Goal: Task Accomplishment & Management: Use online tool/utility

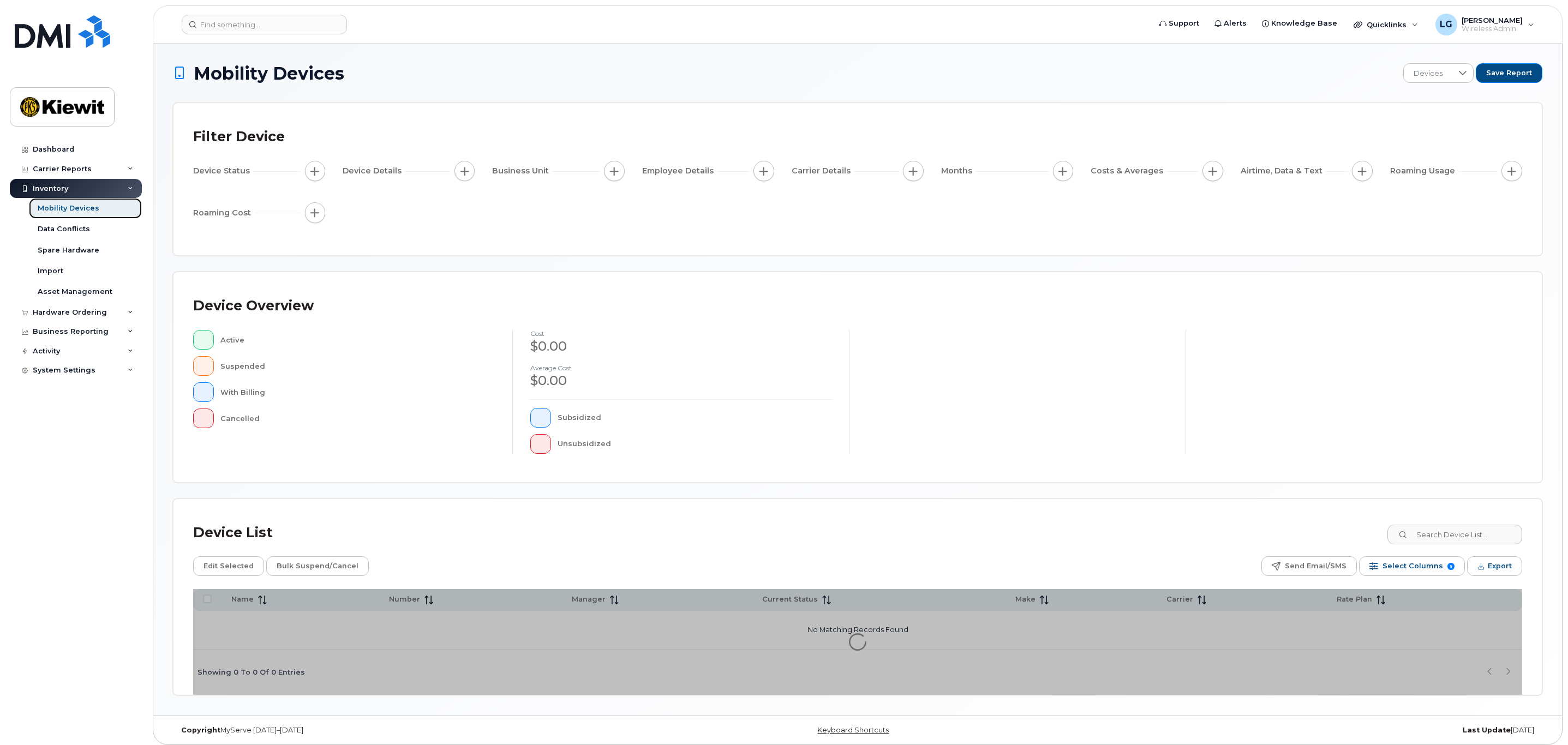
click at [72, 208] on div "Mobility Devices" at bounding box center [68, 208] width 61 height 10
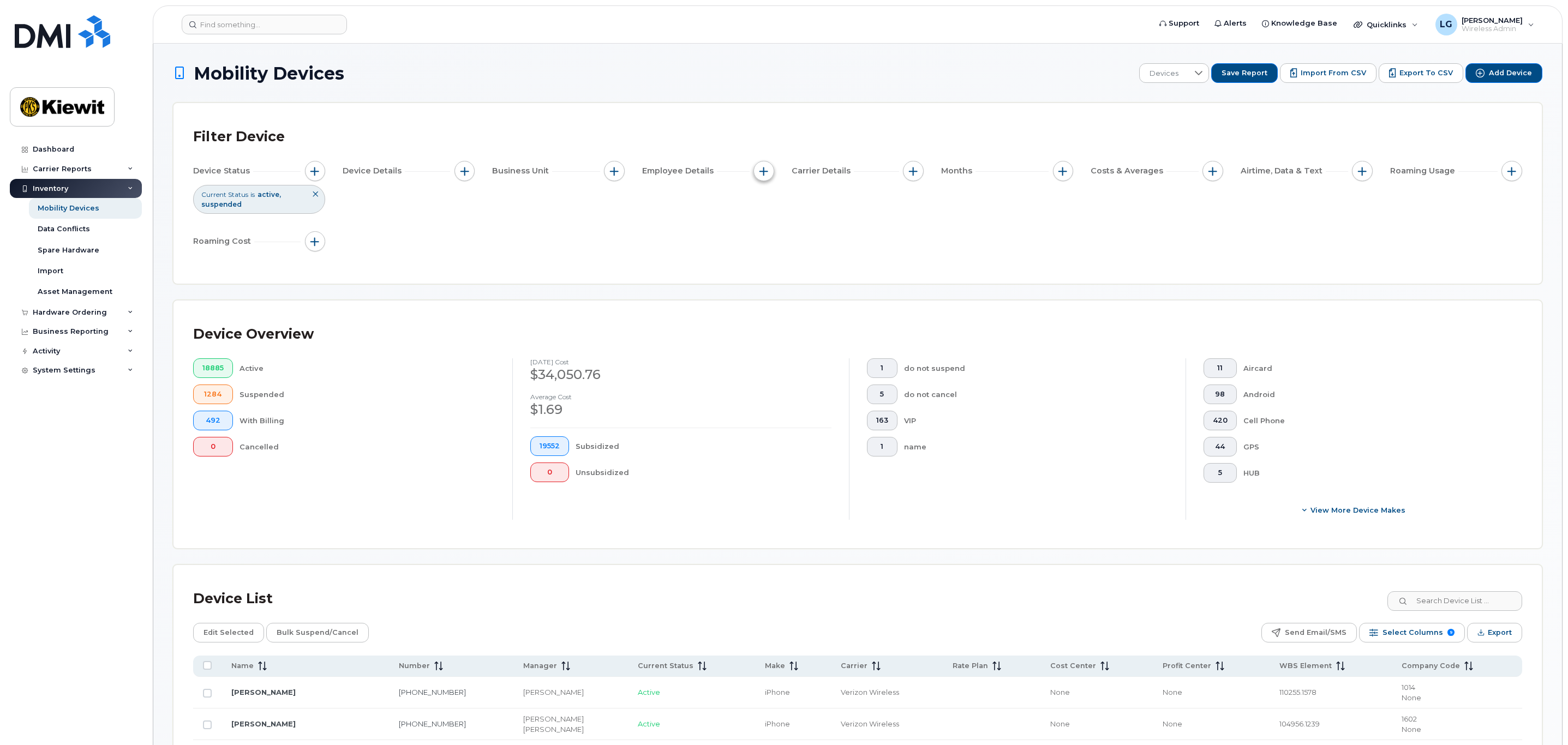
click at [770, 169] on button "button" at bounding box center [764, 171] width 21 height 21
click at [768, 207] on input "Employee Name" at bounding box center [766, 205] width 9 height 9
checkbox input "true"
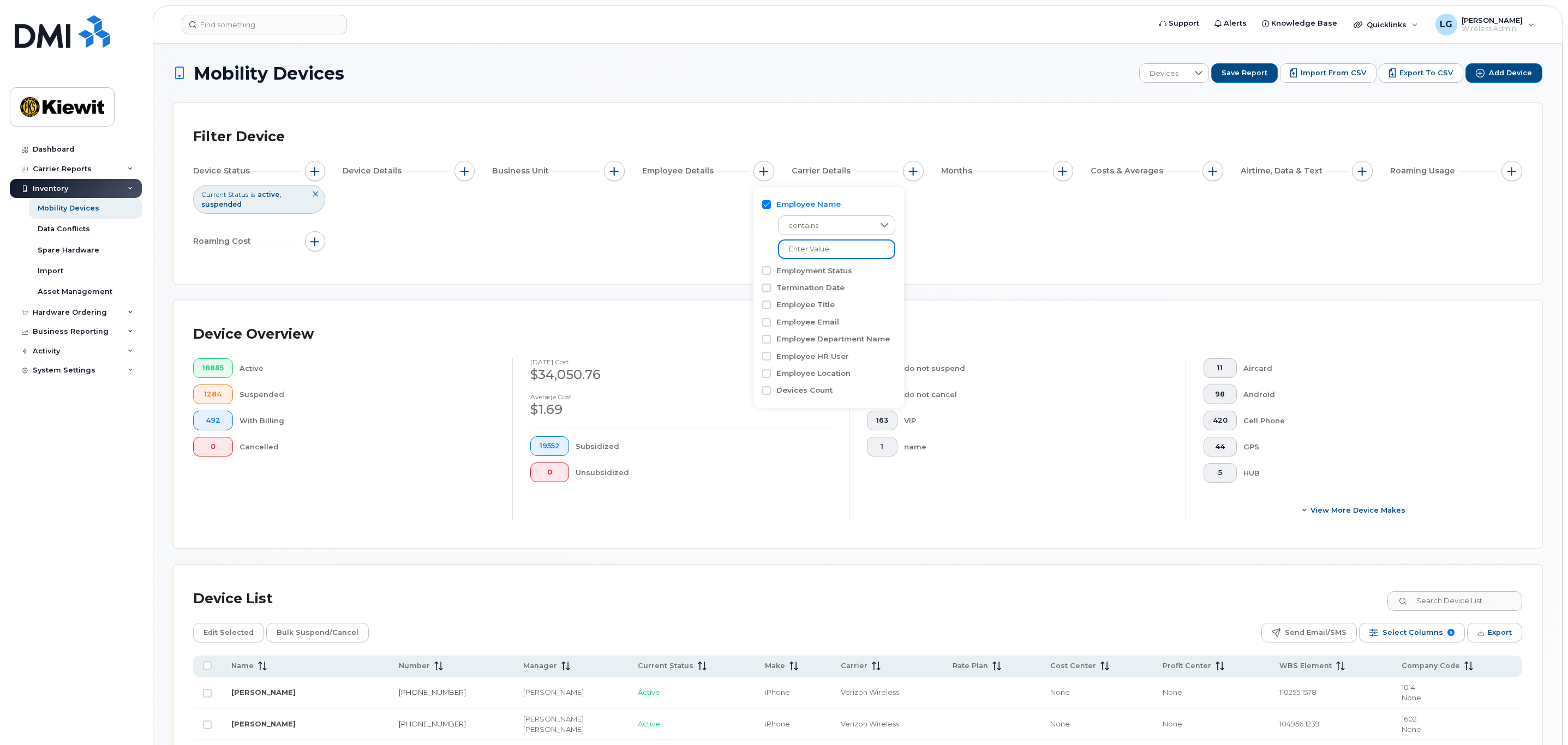
click at [841, 253] on input at bounding box center [836, 249] width 117 height 19
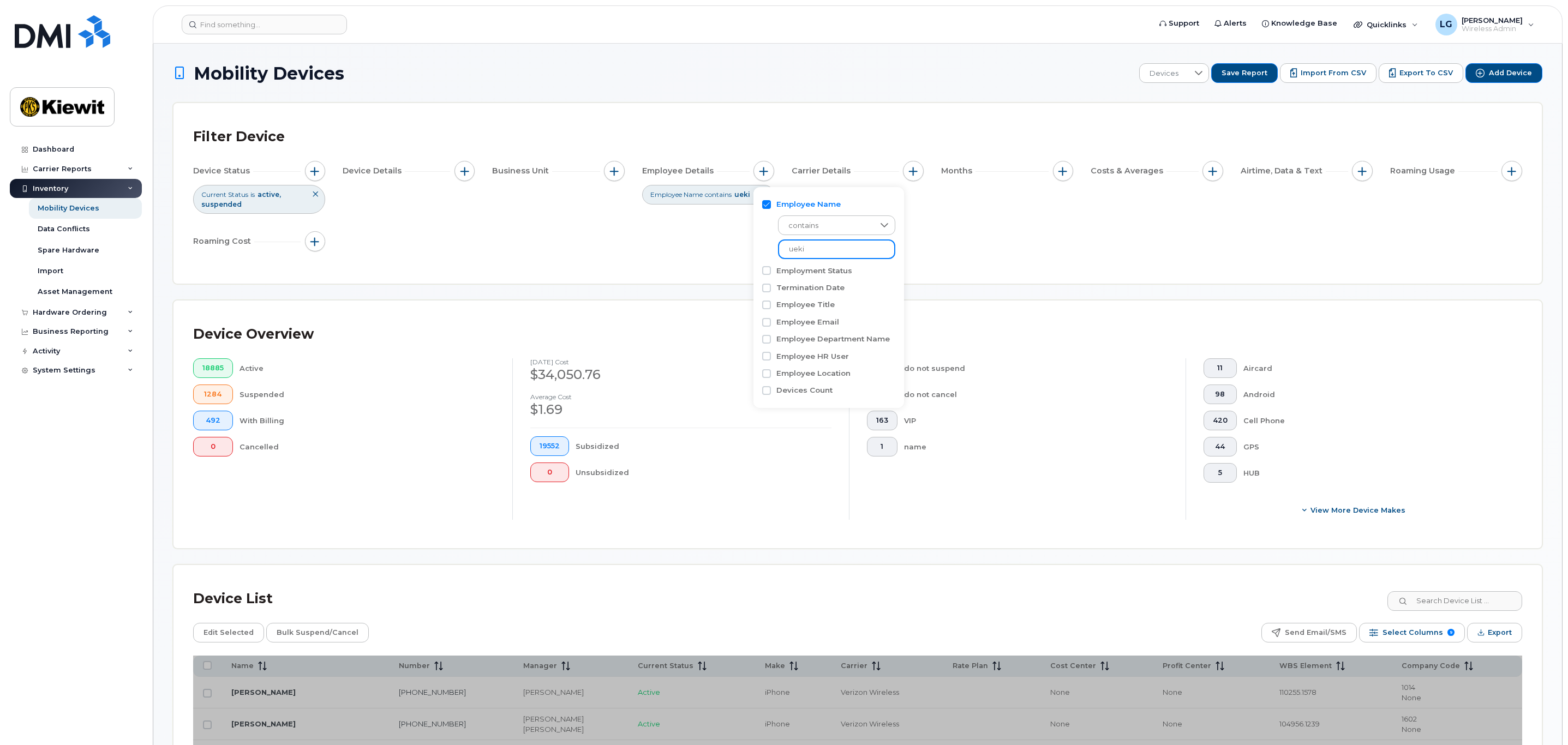
type input "ueki"
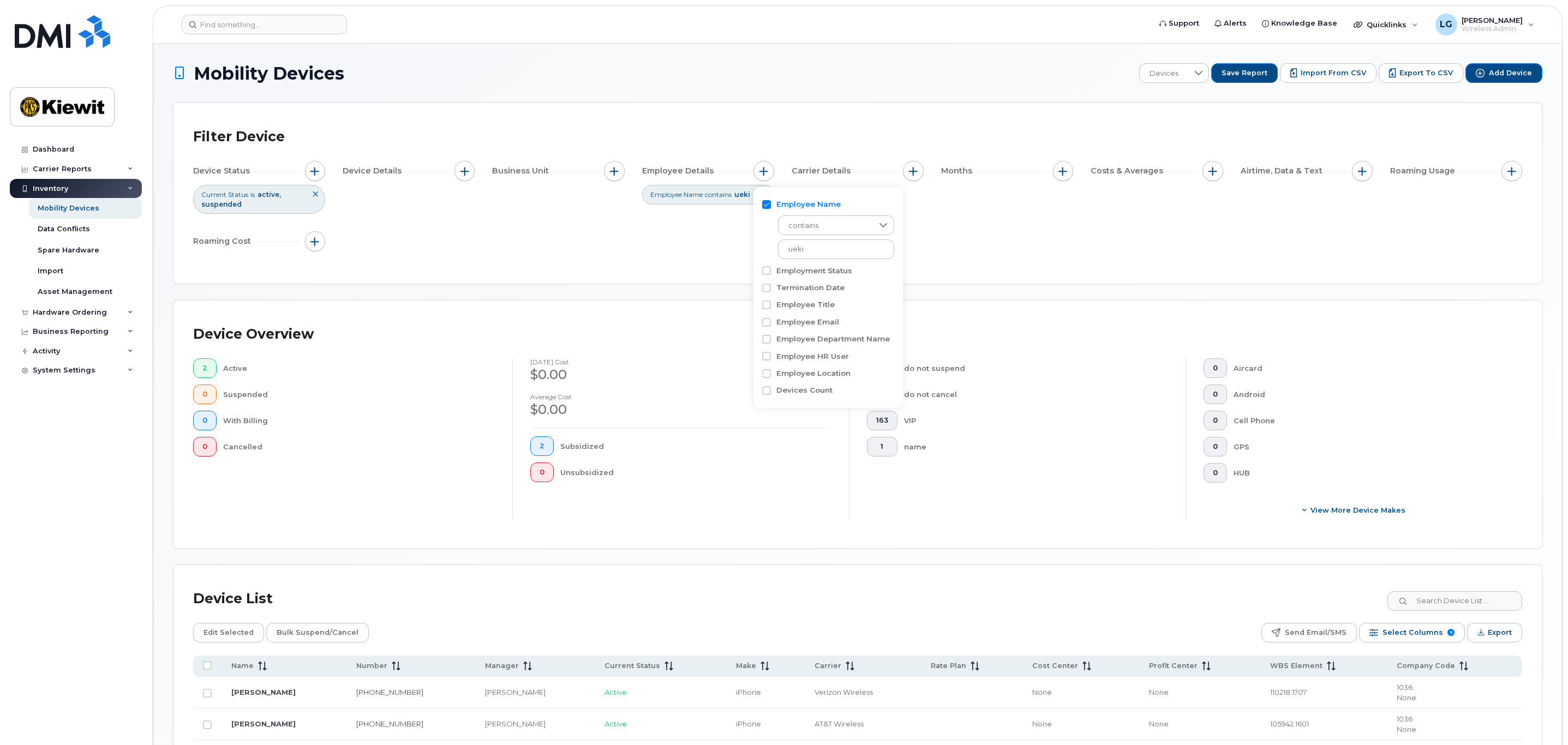
click at [694, 226] on div "Device Status Current Status is active suspended Device Details Business Unit E…" at bounding box center [857, 208] width 1329 height 95
click at [765, 195] on icon at bounding box center [764, 194] width 7 height 7
